Goal: Information Seeking & Learning: Compare options

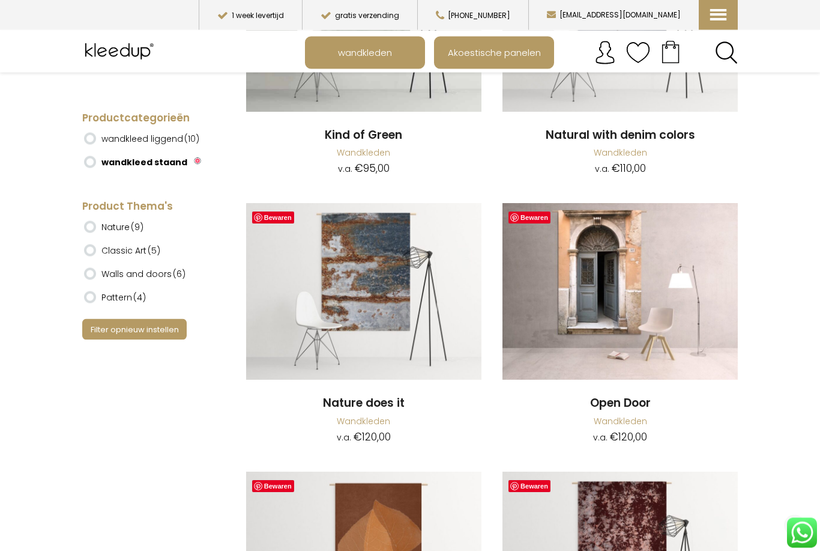
scroll to position [6690, 0]
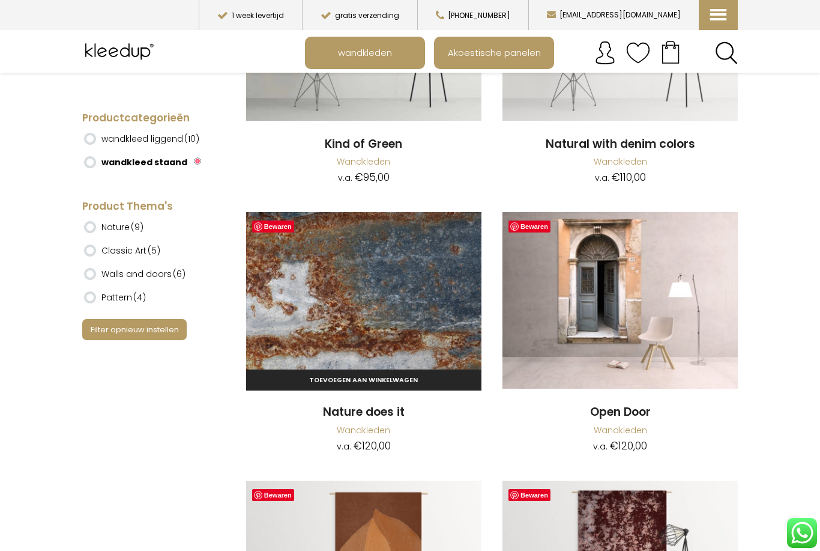
click at [354, 256] on img at bounding box center [363, 300] width 235 height 177
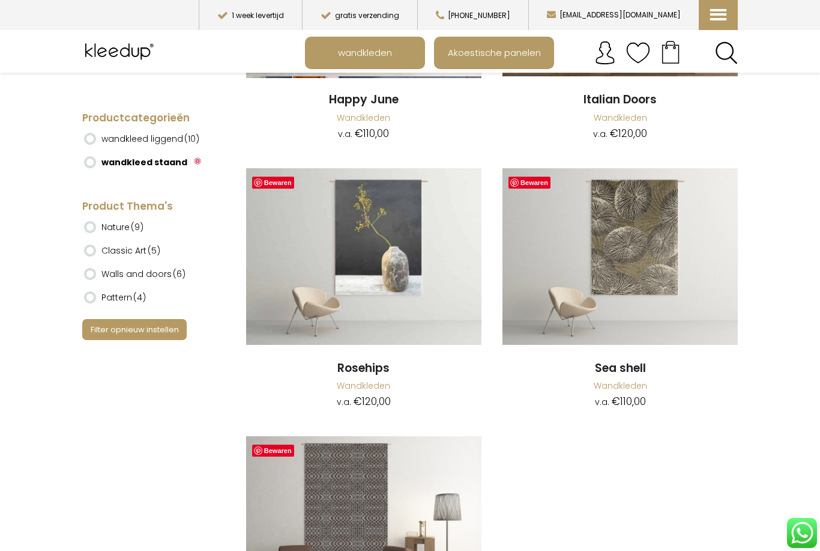
scroll to position [9101, 0]
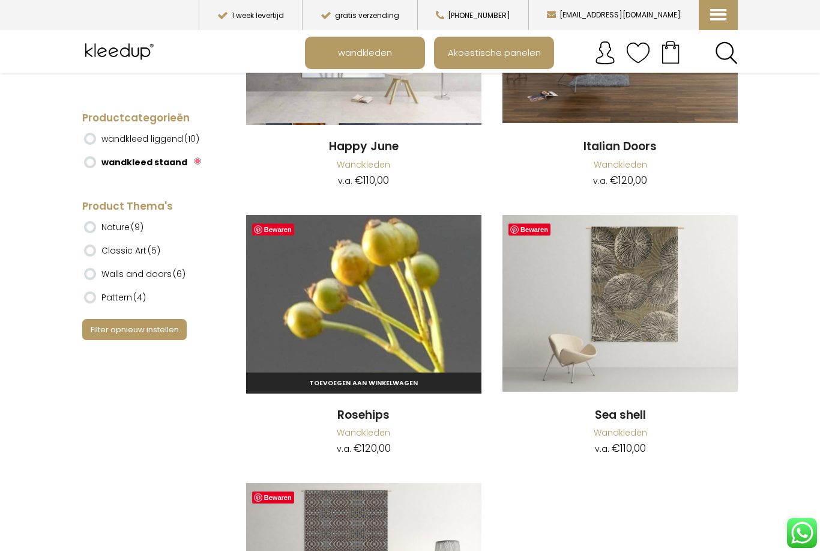
click at [372, 270] on img at bounding box center [363, 303] width 235 height 177
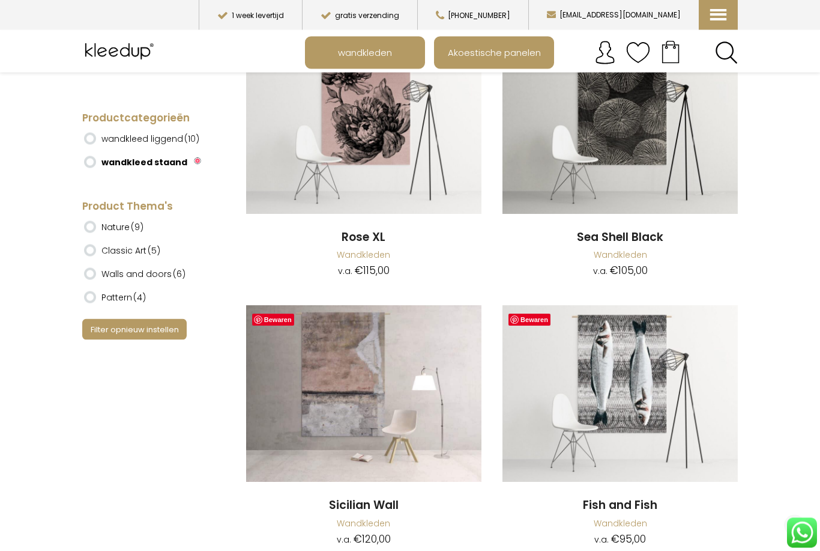
scroll to position [7404, 0]
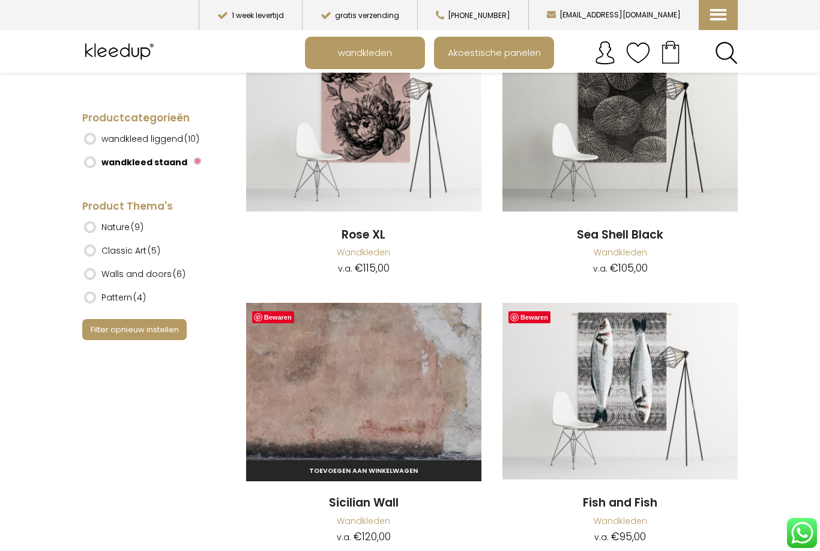
click at [328, 383] on img at bounding box center [363, 391] width 235 height 177
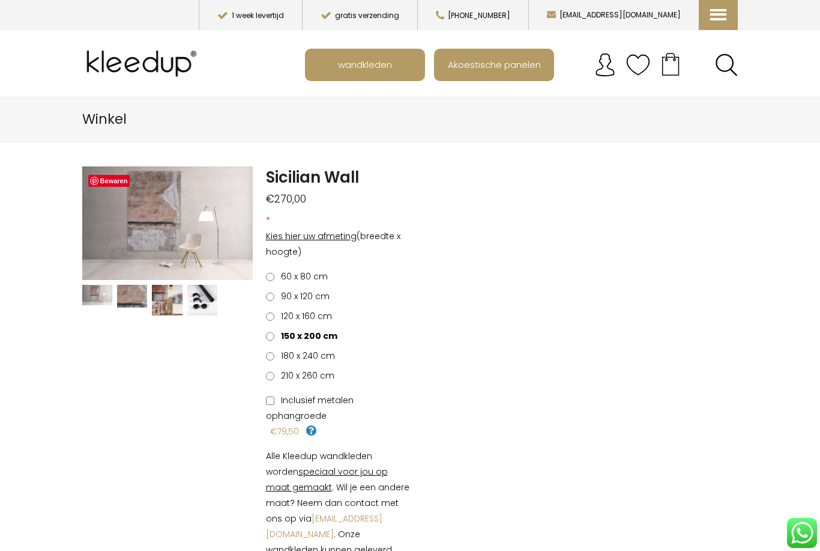
click at [266, 406] on label "Inclusief metalen ophangroede" at bounding box center [338, 407] width 144 height 31
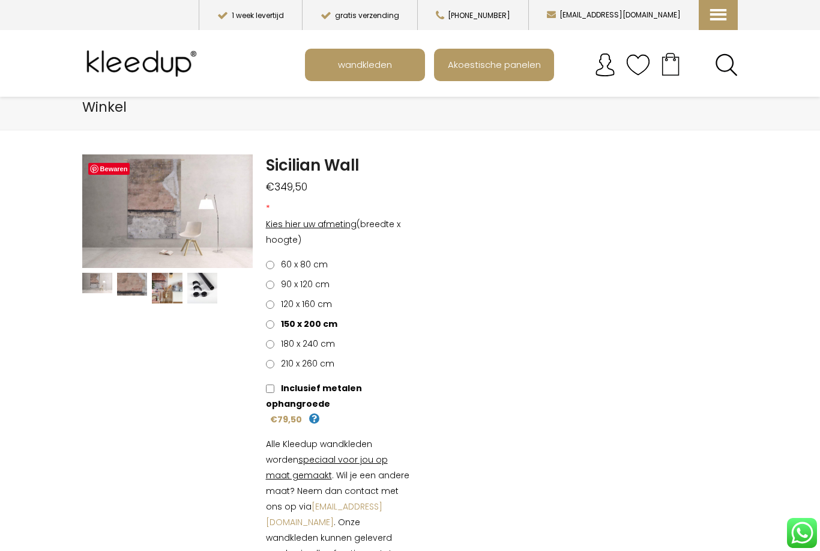
scroll to position [17, 0]
